Goal: Task Accomplishment & Management: Complete application form

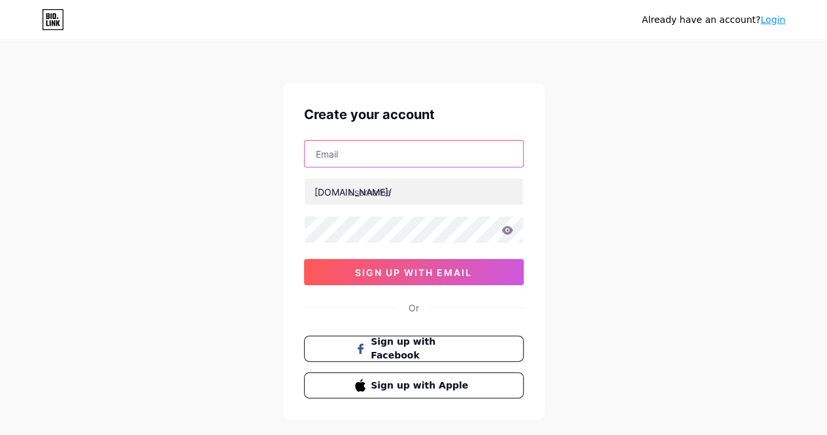
paste input "[EMAIL_ADDRESS][DOMAIN_NAME]"
click at [350, 163] on input "[EMAIL_ADDRESS][DOMAIN_NAME]" at bounding box center [414, 154] width 218 height 26
type input "[EMAIL_ADDRESS][DOMAIN_NAME]"
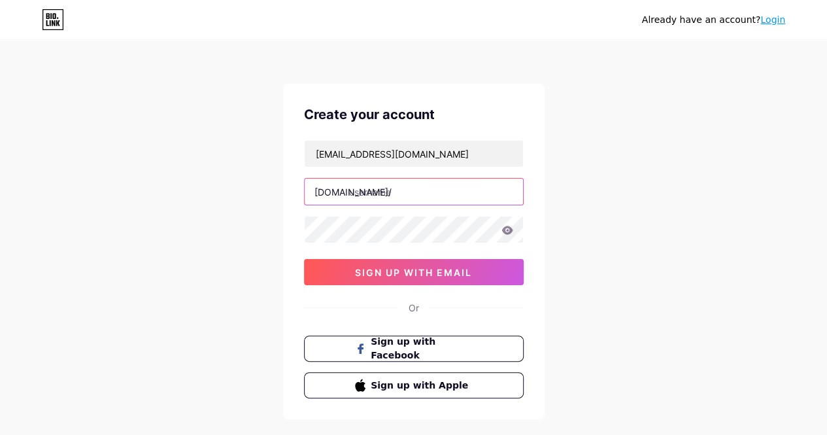
paste input "dlibro"
click at [373, 197] on input "dlibro" at bounding box center [414, 191] width 218 height 26
type input "dlibro"
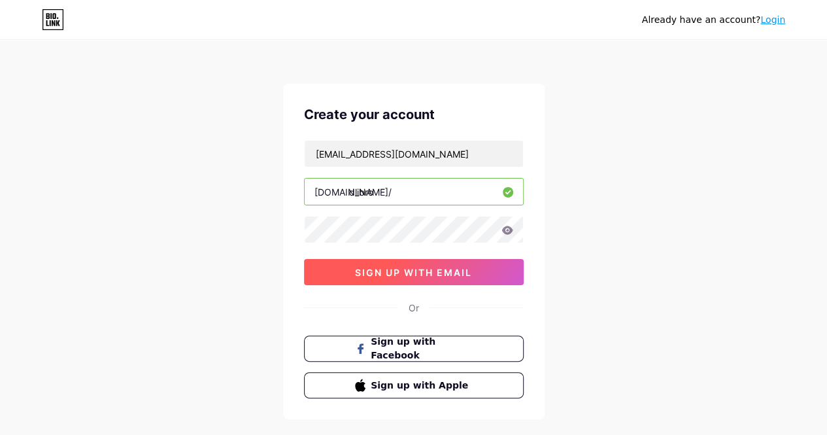
click at [388, 271] on span "sign up with email" at bounding box center [413, 272] width 117 height 11
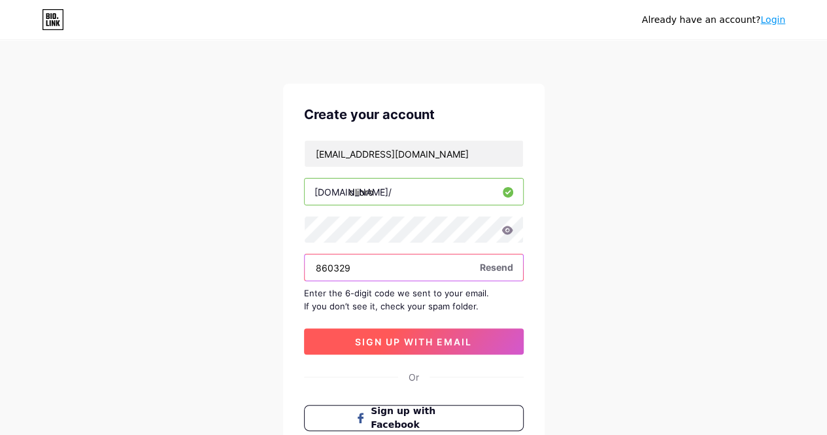
type input "860329"
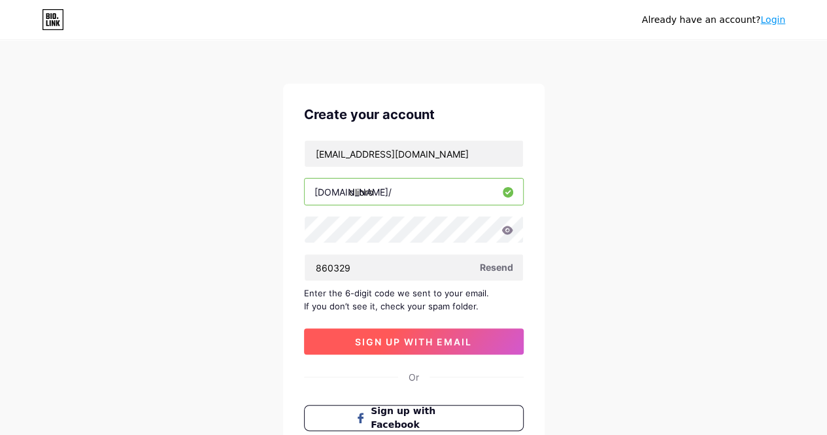
click at [450, 348] on button "sign up with email" at bounding box center [414, 341] width 220 height 26
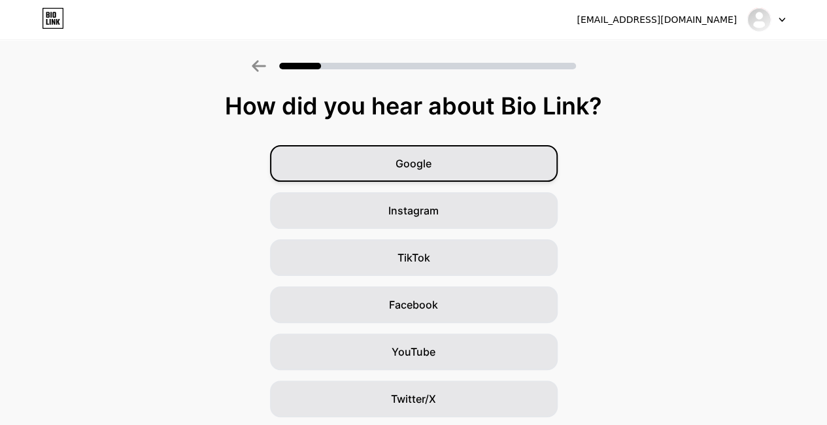
click at [525, 158] on div "Google" at bounding box center [414, 163] width 288 height 37
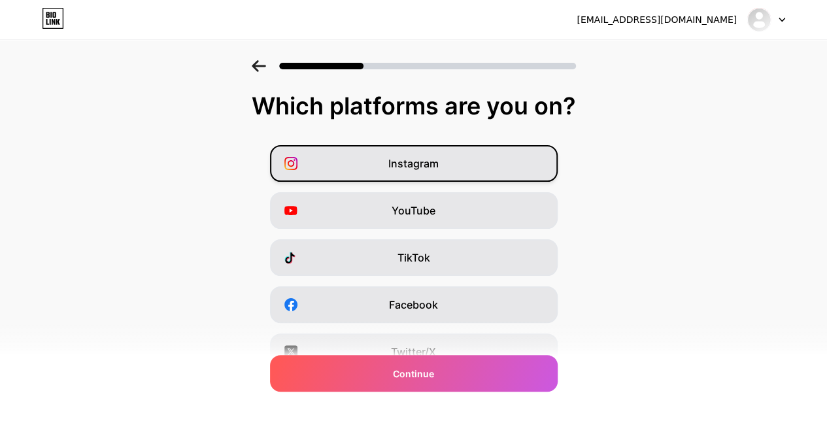
click at [506, 159] on div "Instagram" at bounding box center [414, 163] width 288 height 37
click at [460, 341] on div "Twitter/X" at bounding box center [414, 351] width 288 height 37
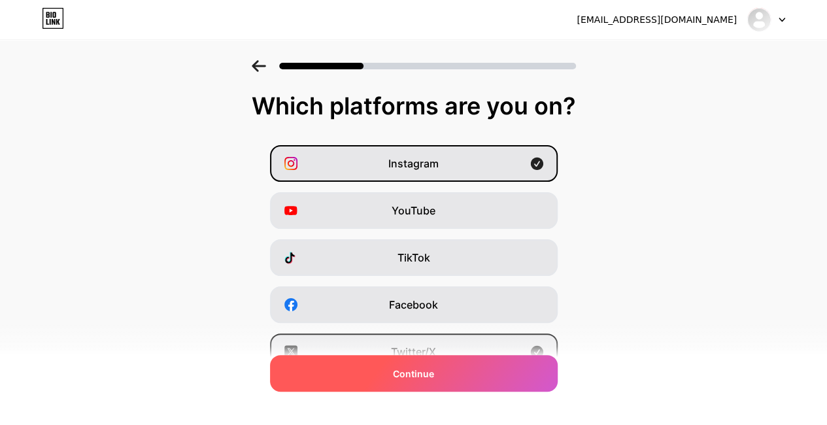
click at [483, 380] on div "Continue" at bounding box center [414, 373] width 288 height 37
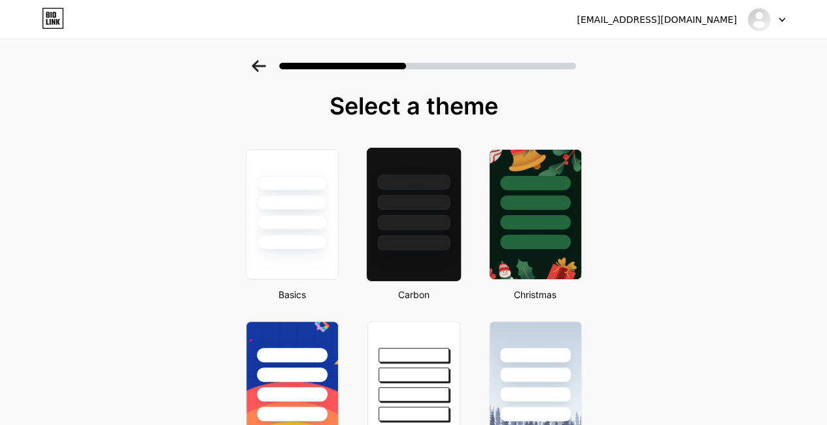
click at [445, 248] on div at bounding box center [413, 242] width 73 height 15
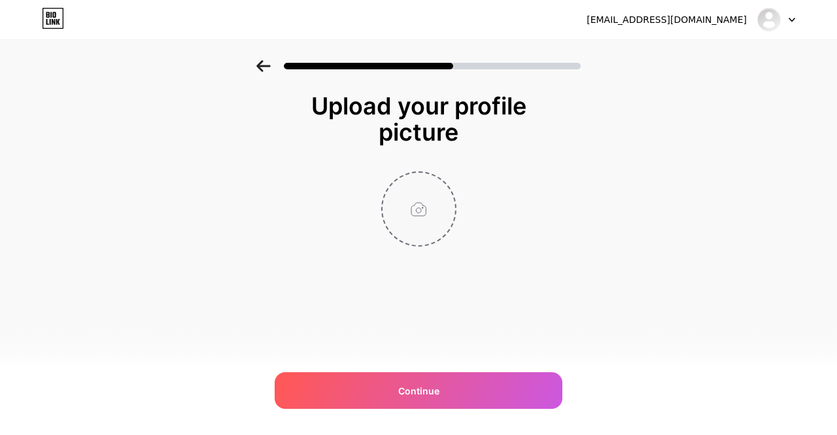
click at [411, 211] on input "file" at bounding box center [418, 209] width 73 height 73
type input "C:\fakepath\D-Libro - Logo 400x400.jpg"
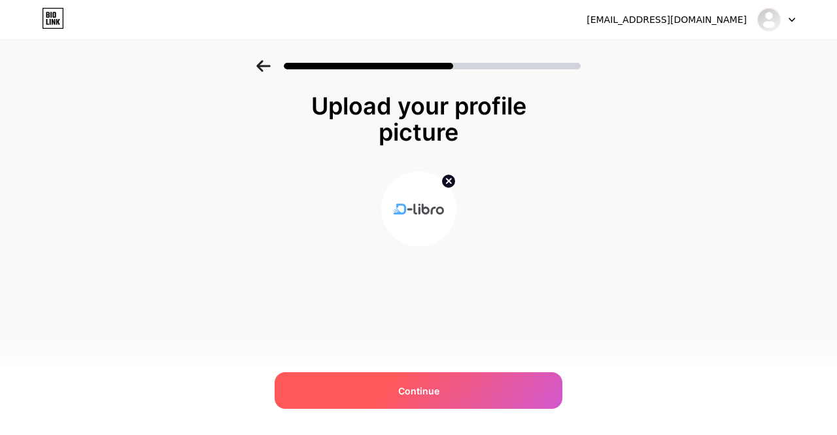
click at [360, 393] on div "Continue" at bounding box center [419, 390] width 288 height 37
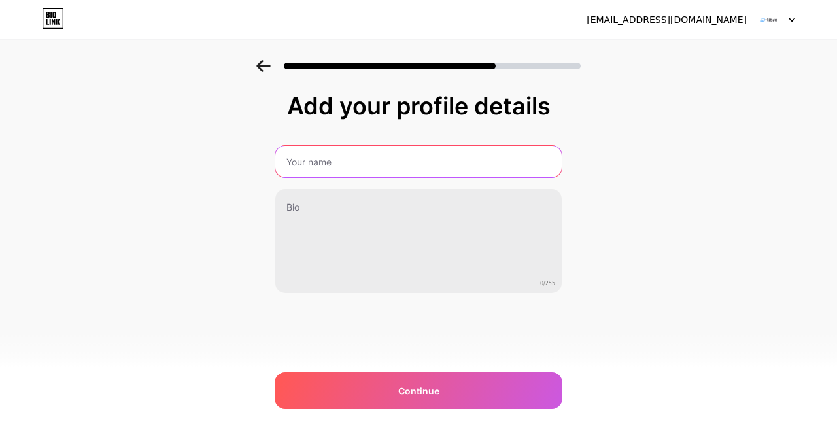
paste input "D-Libro"
click at [352, 168] on input "D-Libro" at bounding box center [418, 161] width 289 height 31
type input "D-Libro"
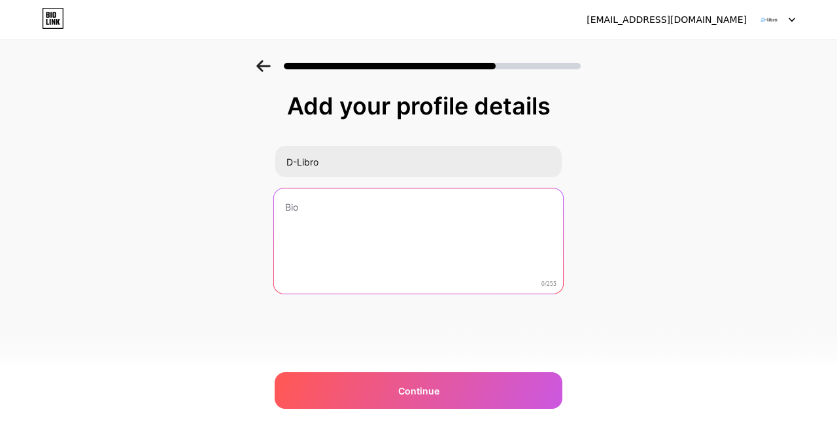
click at [336, 236] on textarea at bounding box center [418, 241] width 289 height 107
paste textarea "D-Libro offers extensive digital skills training for the US and other English-s…"
type textarea "D-Libro offers extensive digital skills training for the US and other English-s…"
paste textarea "D-Libro offers extensive digital skills training for the US and other English-s…"
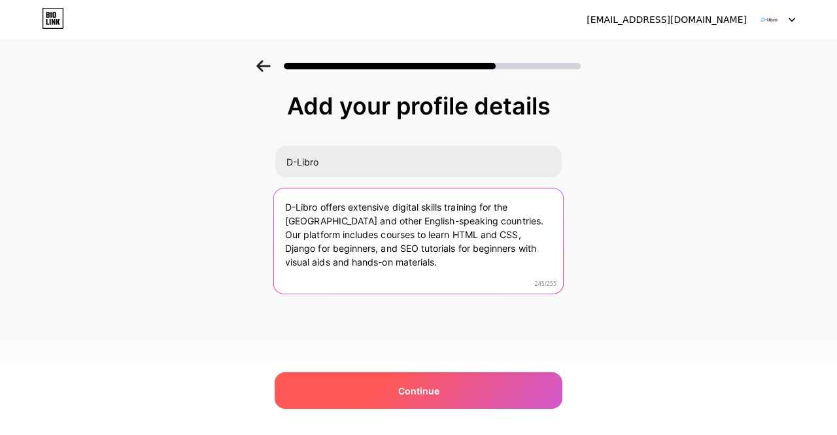
type textarea "D-Libro offers extensive digital skills training for the US and other English-s…"
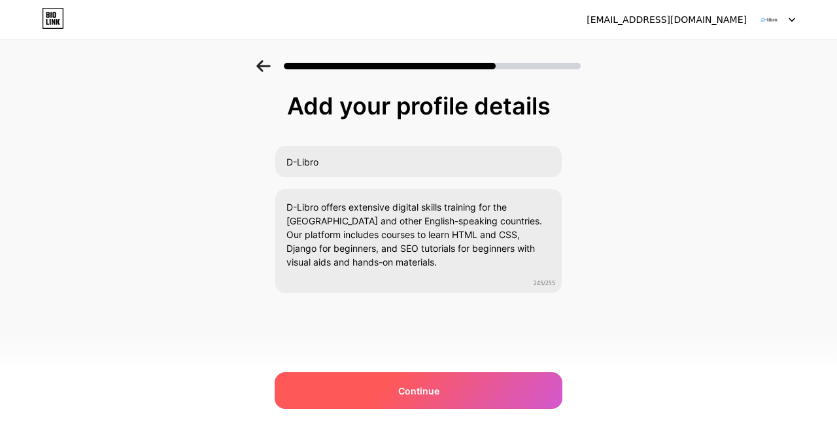
click at [367, 388] on div "Continue" at bounding box center [419, 390] width 288 height 37
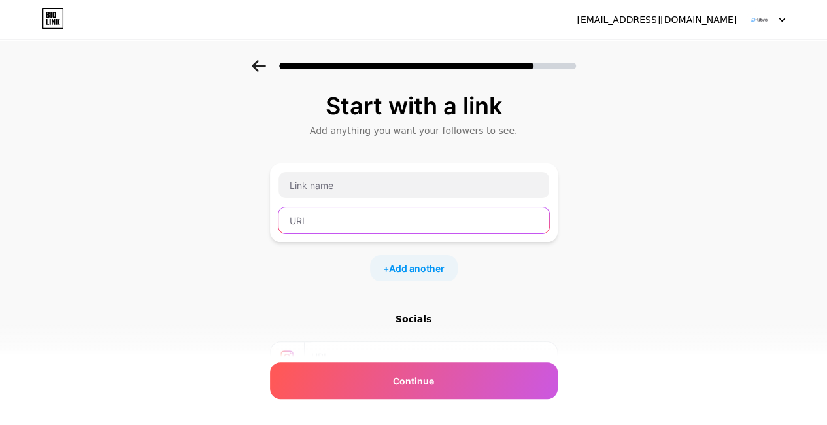
paste input "https://d-libro.com"
click at [343, 232] on input "https://d-libro.com" at bounding box center [414, 220] width 271 height 26
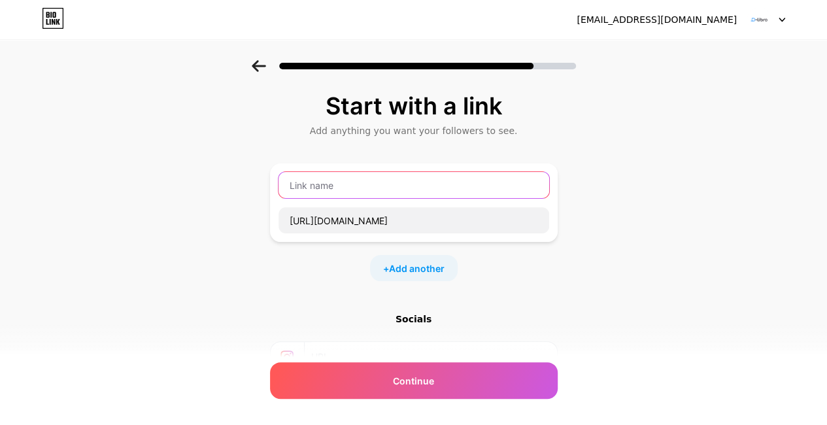
click at [314, 197] on input "text" at bounding box center [414, 185] width 271 height 26
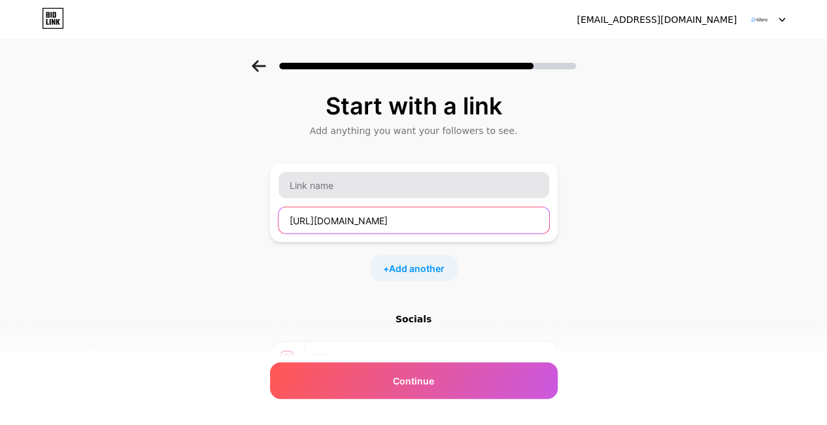
type input "w"
paste input "https://d-libro.com"
type input "https://d-libro.com"
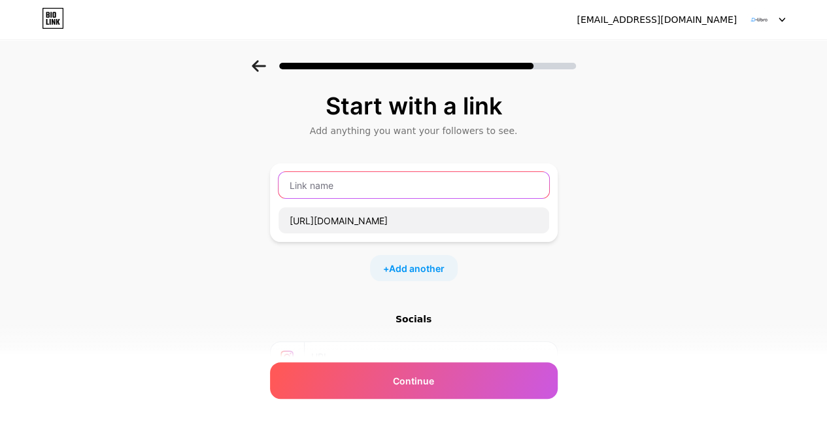
click at [305, 185] on input "text" at bounding box center [414, 185] width 271 height 26
type input "Website"
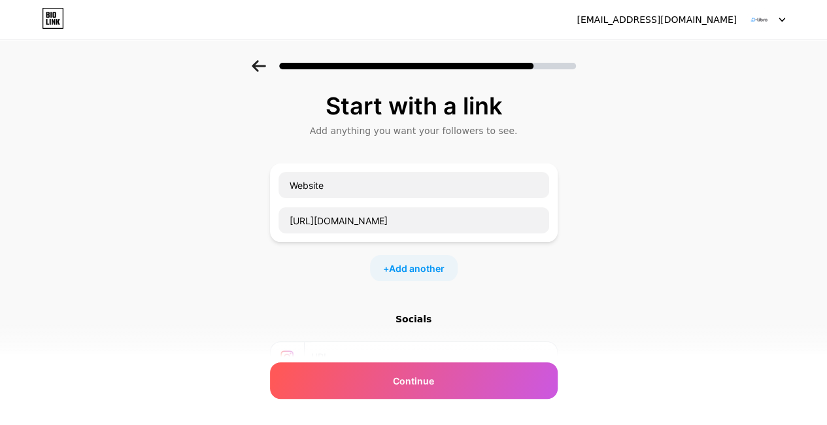
click at [304, 284] on div "Start with a link Add anything you want your followers to see. Website https://…" at bounding box center [414, 274] width 288 height 362
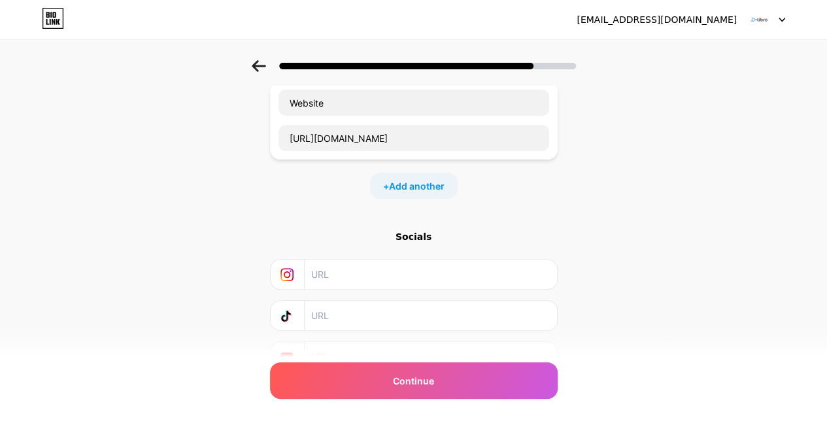
scroll to position [145, 0]
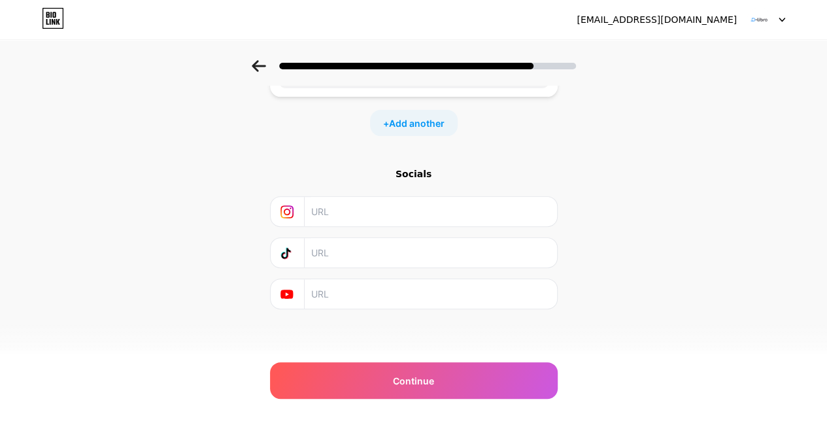
paste input "https://www.instagram.com/d_libro_llc"
click at [350, 211] on input "https://www.instagram.com/d_libro_llc" at bounding box center [429, 211] width 237 height 29
type input "https://www.instagram.com/d_libro_llc"
click at [314, 175] on div "Socials" at bounding box center [414, 173] width 288 height 13
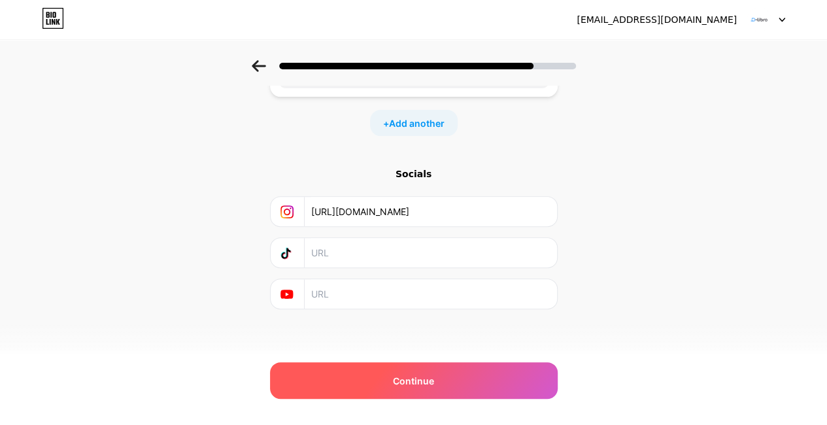
click at [368, 392] on div "Continue" at bounding box center [414, 380] width 288 height 37
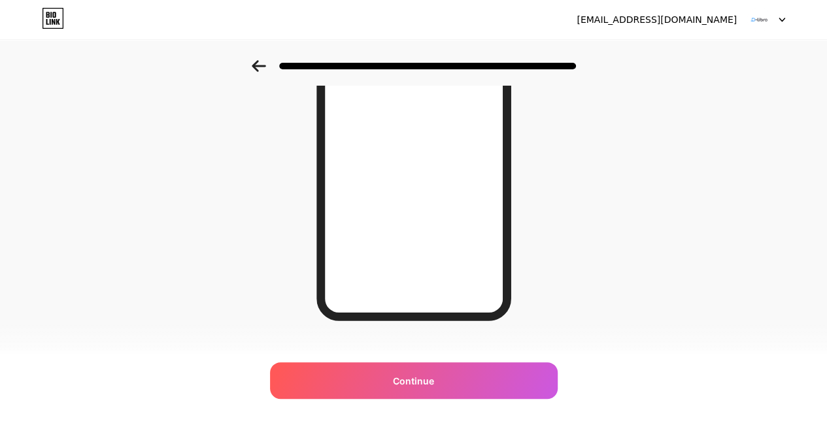
scroll to position [217, 0]
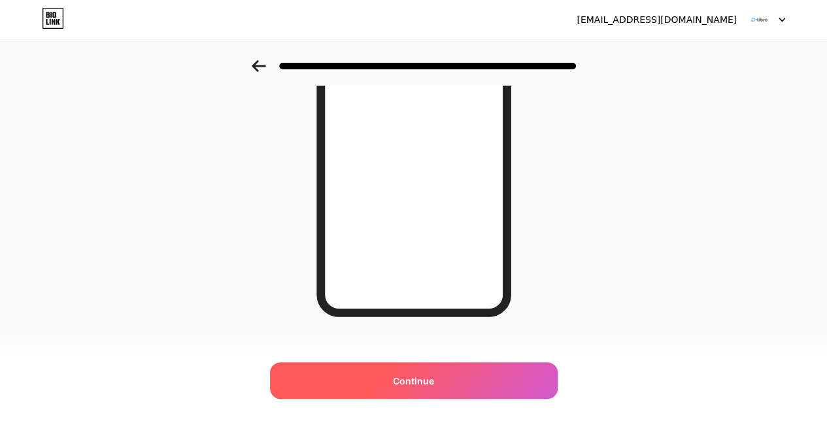
click at [446, 377] on div "Continue" at bounding box center [414, 380] width 288 height 37
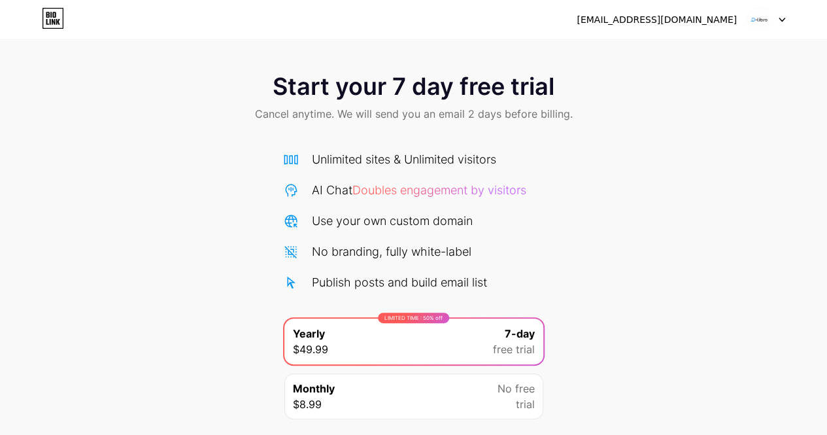
scroll to position [90, 0]
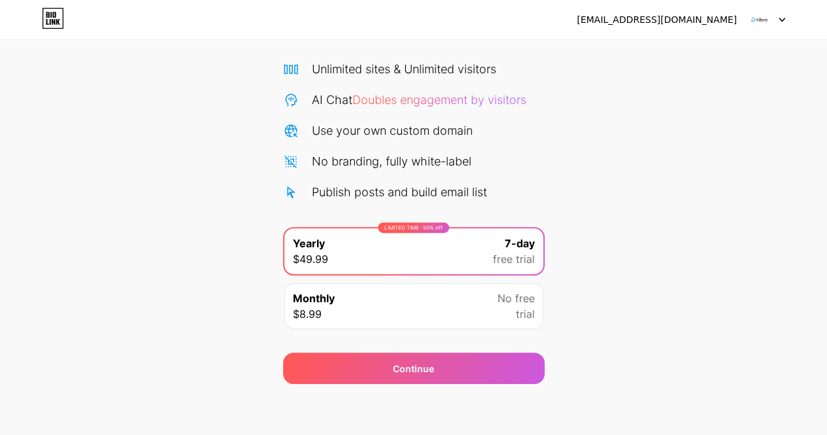
click at [649, 182] on div "Start your 7 day free trial Cancel anytime. We will send you an email 2 days be…" at bounding box center [413, 177] width 827 height 414
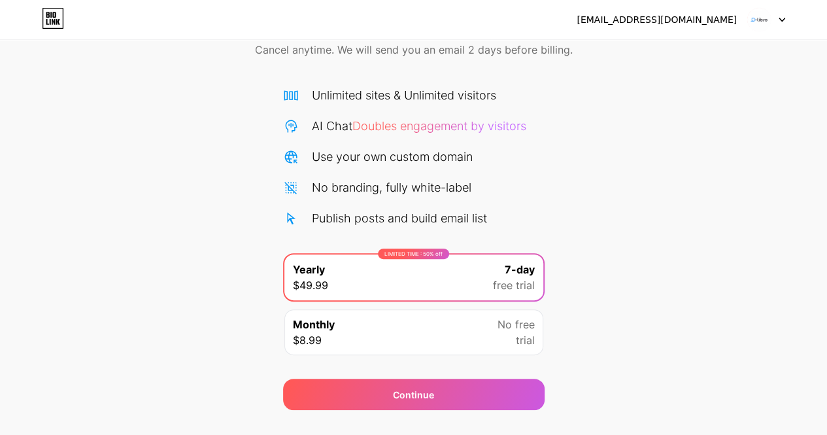
scroll to position [0, 0]
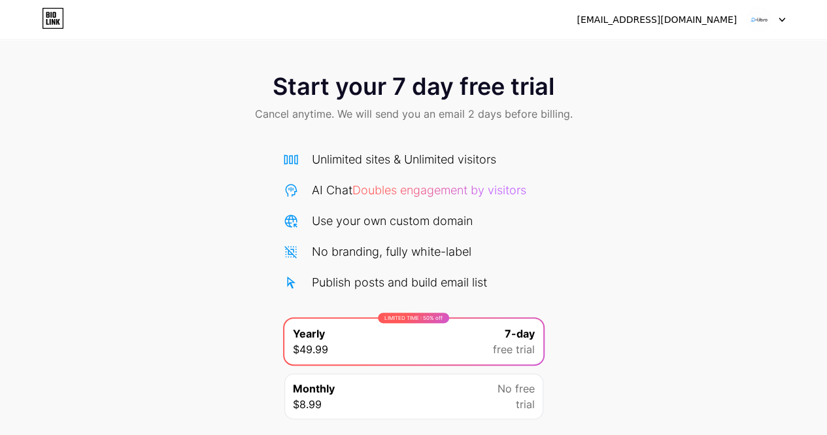
click at [311, 112] on span "Cancel anytime. We will send you an email 2 days before billing." at bounding box center [414, 114] width 318 height 16
click at [774, 24] on div at bounding box center [766, 20] width 38 height 24
click at [553, 114] on span "Cancel anytime. We will send you an email 2 days before billing." at bounding box center [414, 114] width 318 height 16
click at [283, 116] on span "Cancel anytime. We will send you an email 2 days before billing." at bounding box center [414, 114] width 318 height 16
click at [658, 144] on div "Start your 7 day free trial Cancel anytime. We will send you an email 2 days be…" at bounding box center [413, 267] width 827 height 414
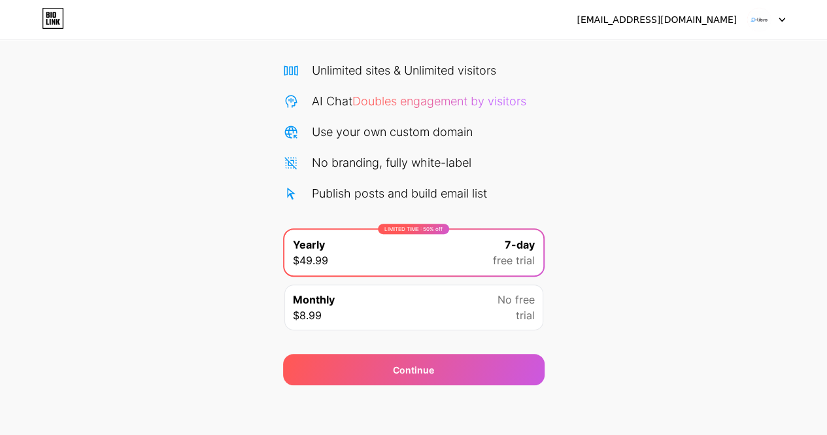
scroll to position [90, 0]
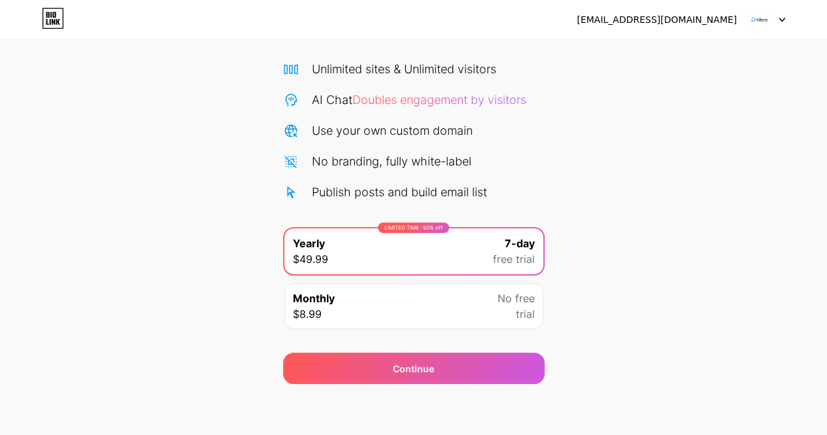
click at [431, 264] on div "LIMITED TIME : 50% off Yearly $49.99 7-day free trial" at bounding box center [413, 251] width 259 height 46
click at [660, 153] on div "Start your 7 day free trial Cancel anytime. We will send you an email 2 days be…" at bounding box center [413, 177] width 827 height 414
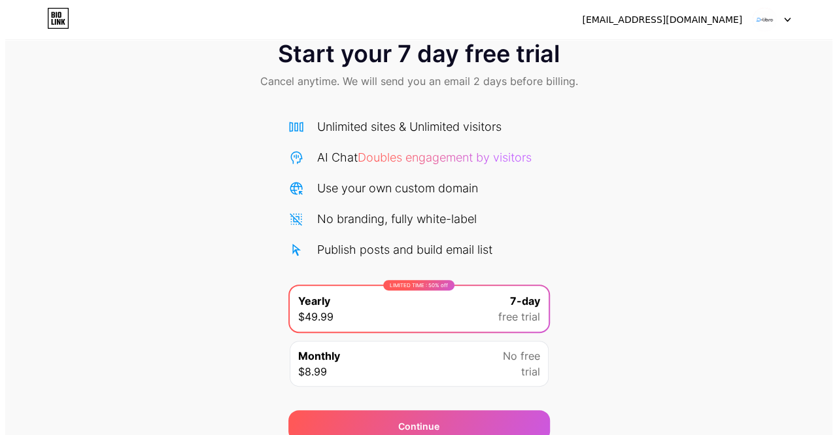
scroll to position [0, 0]
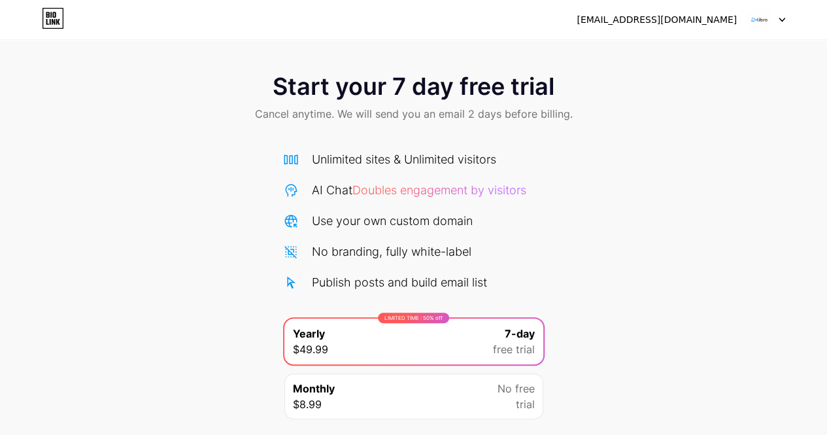
click at [288, 114] on span "Cancel anytime. We will send you an email 2 days before billing." at bounding box center [414, 114] width 318 height 16
click at [55, 23] on icon at bounding box center [53, 18] width 22 height 21
click at [779, 15] on div at bounding box center [766, 20] width 38 height 24
click at [714, 44] on li "Logout" at bounding box center [703, 53] width 162 height 35
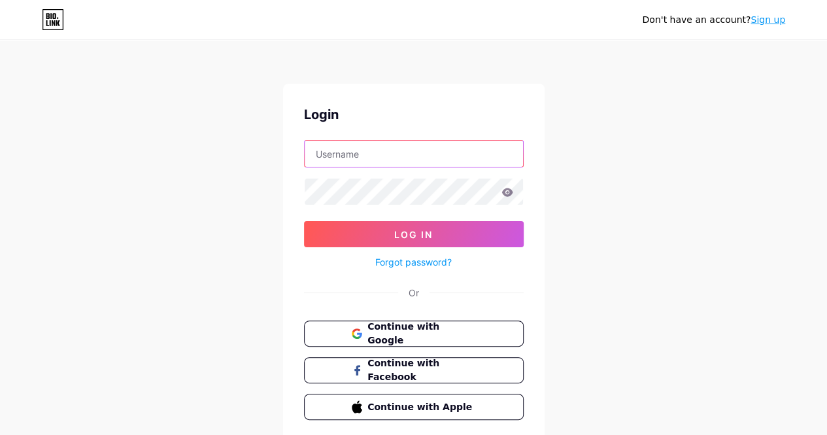
paste input "dlibro"
click at [327, 161] on input "dlibro" at bounding box center [414, 154] width 218 height 26
type input "dlibro"
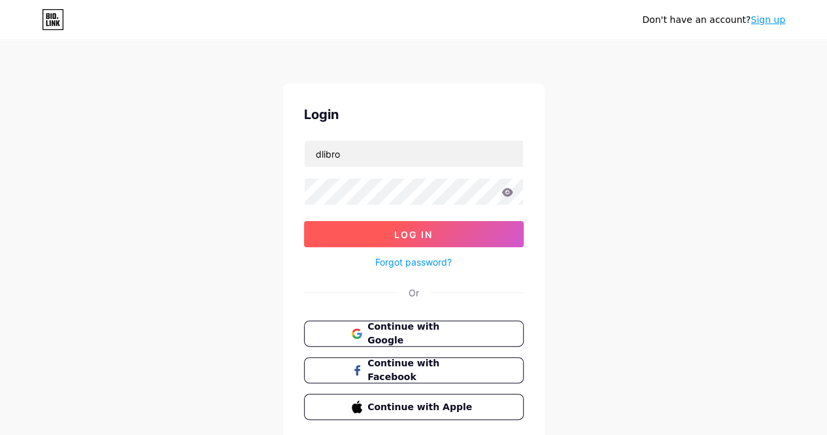
click at [388, 239] on button "Log In" at bounding box center [414, 234] width 220 height 26
